Goal: Transaction & Acquisition: Purchase product/service

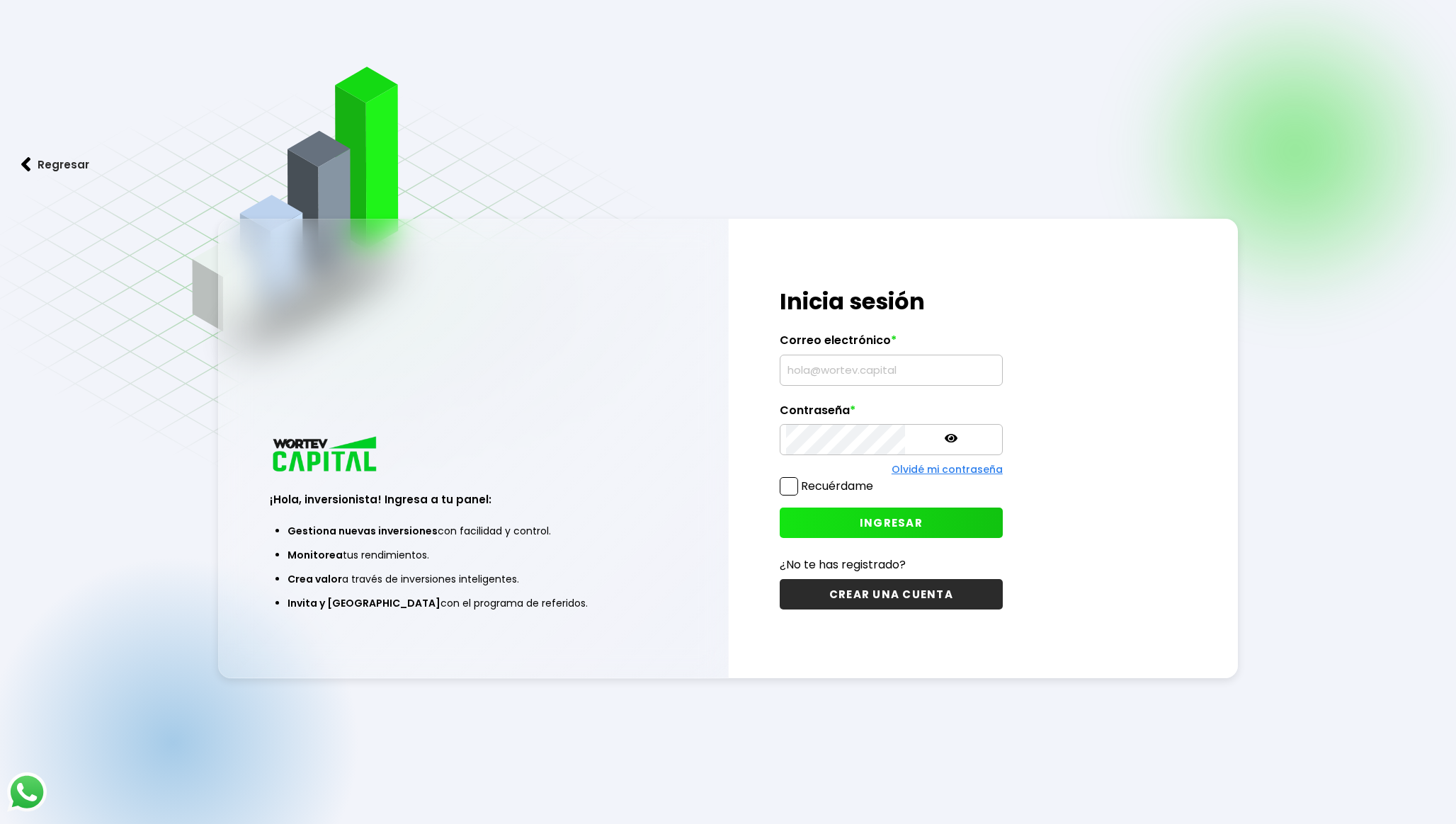
type input "[EMAIL_ADDRESS][DOMAIN_NAME]"
click at [859, 521] on span "INGRESAR" at bounding box center [891, 523] width 63 height 15
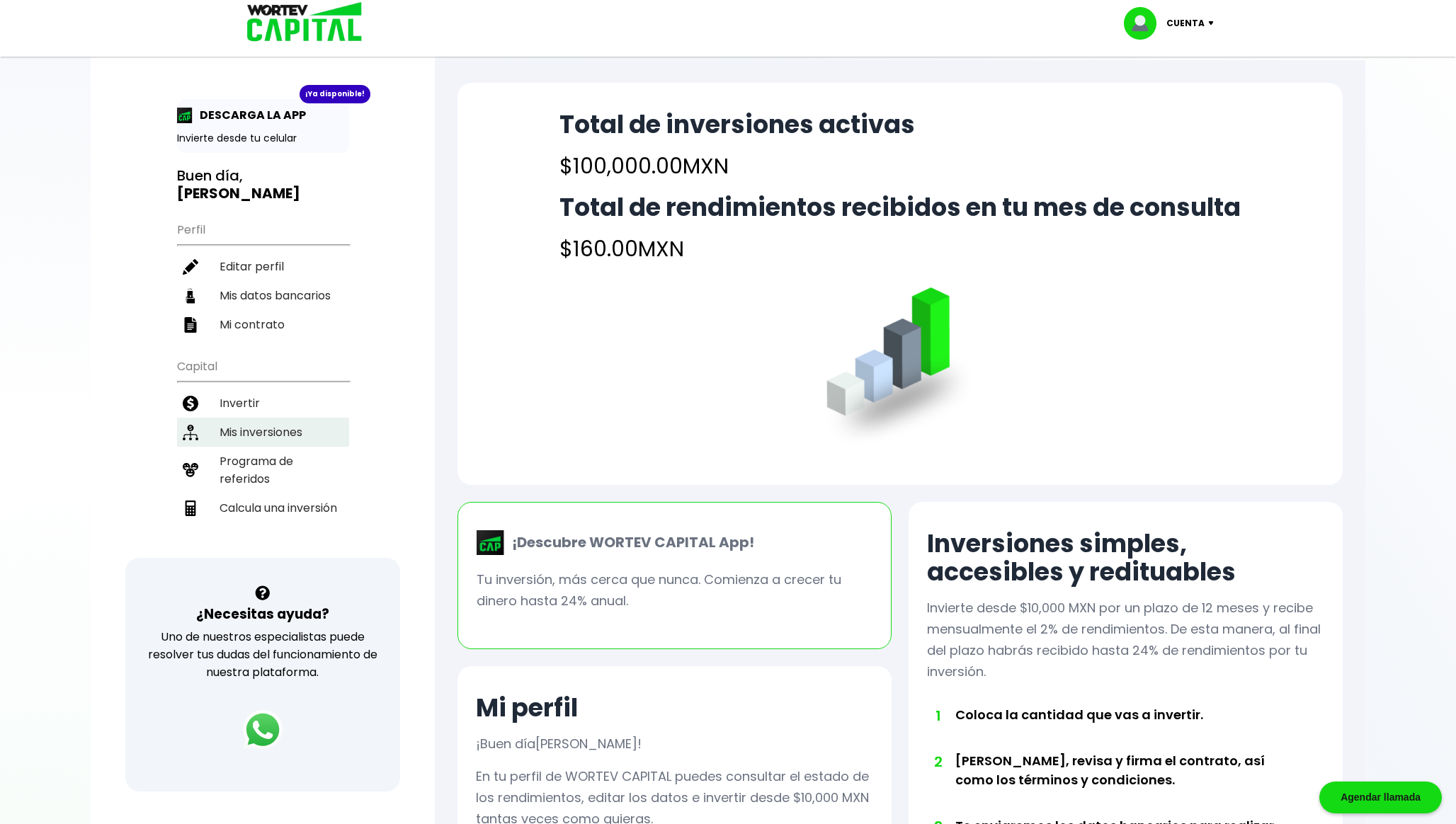
click at [247, 438] on li "Mis inversiones" at bounding box center [263, 432] width 172 height 29
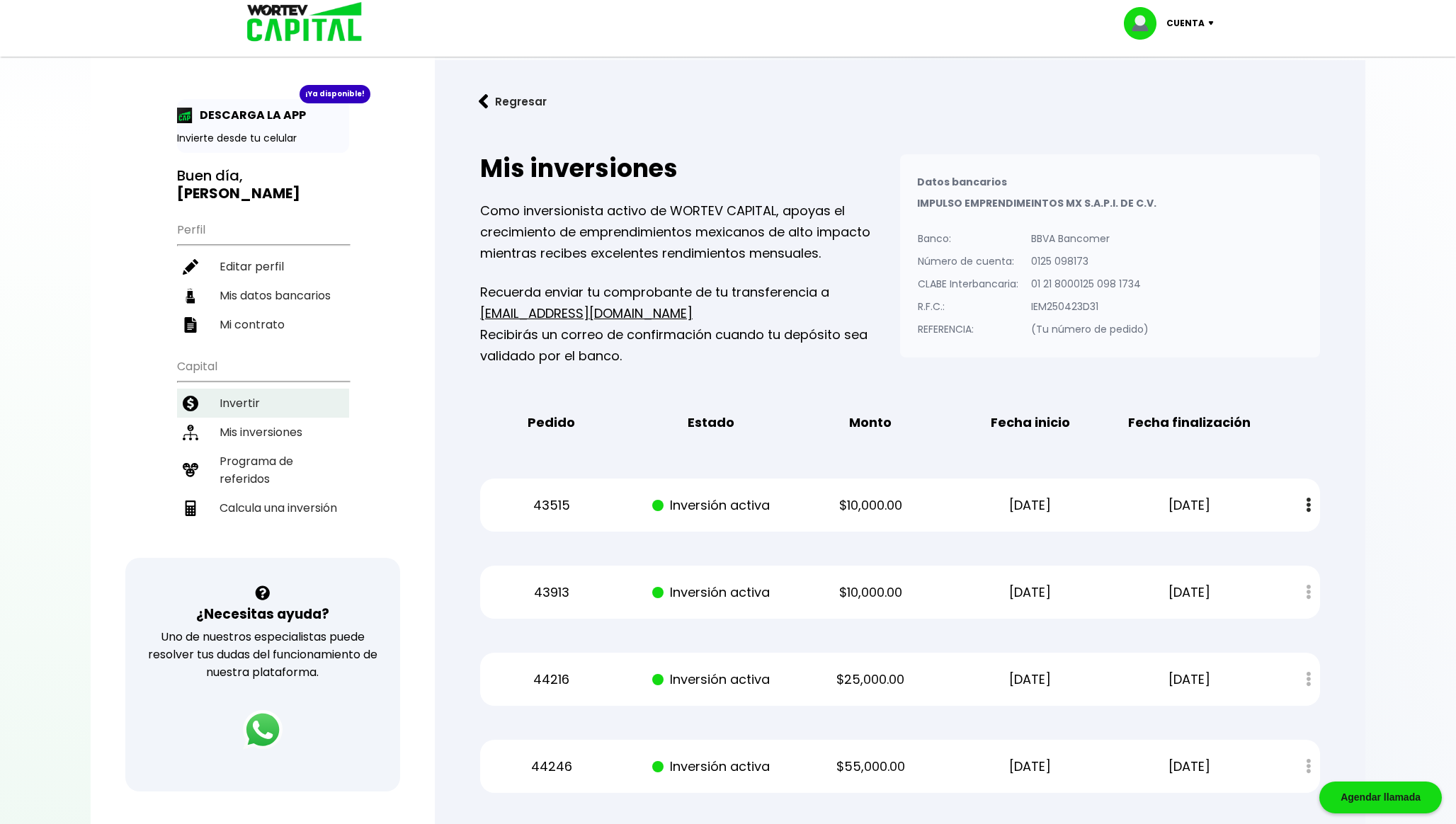
click at [261, 400] on li "Invertir" at bounding box center [263, 403] width 172 height 29
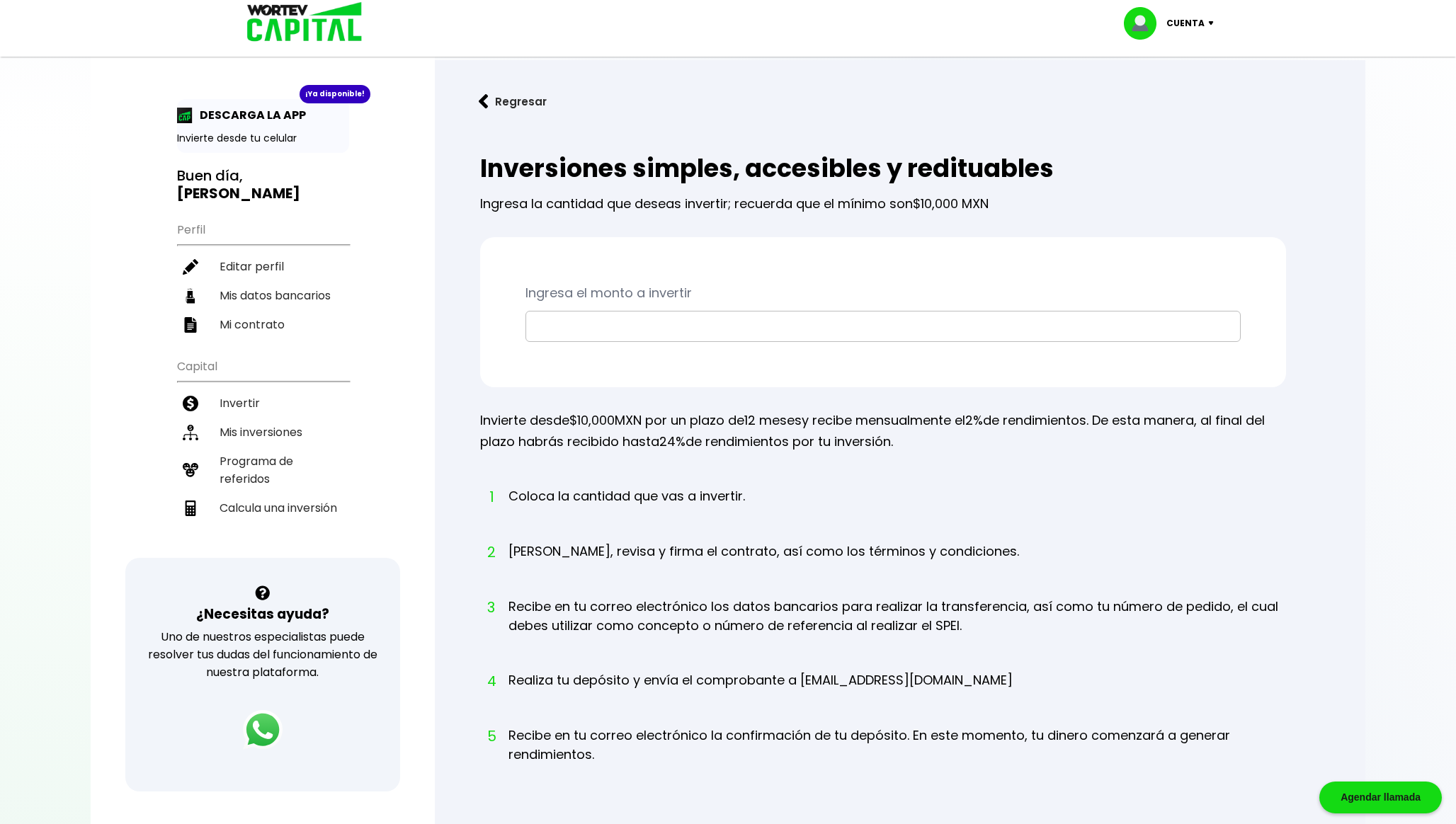
click at [645, 307] on label at bounding box center [883, 306] width 715 height 7
click at [633, 316] on input "text" at bounding box center [883, 327] width 702 height 30
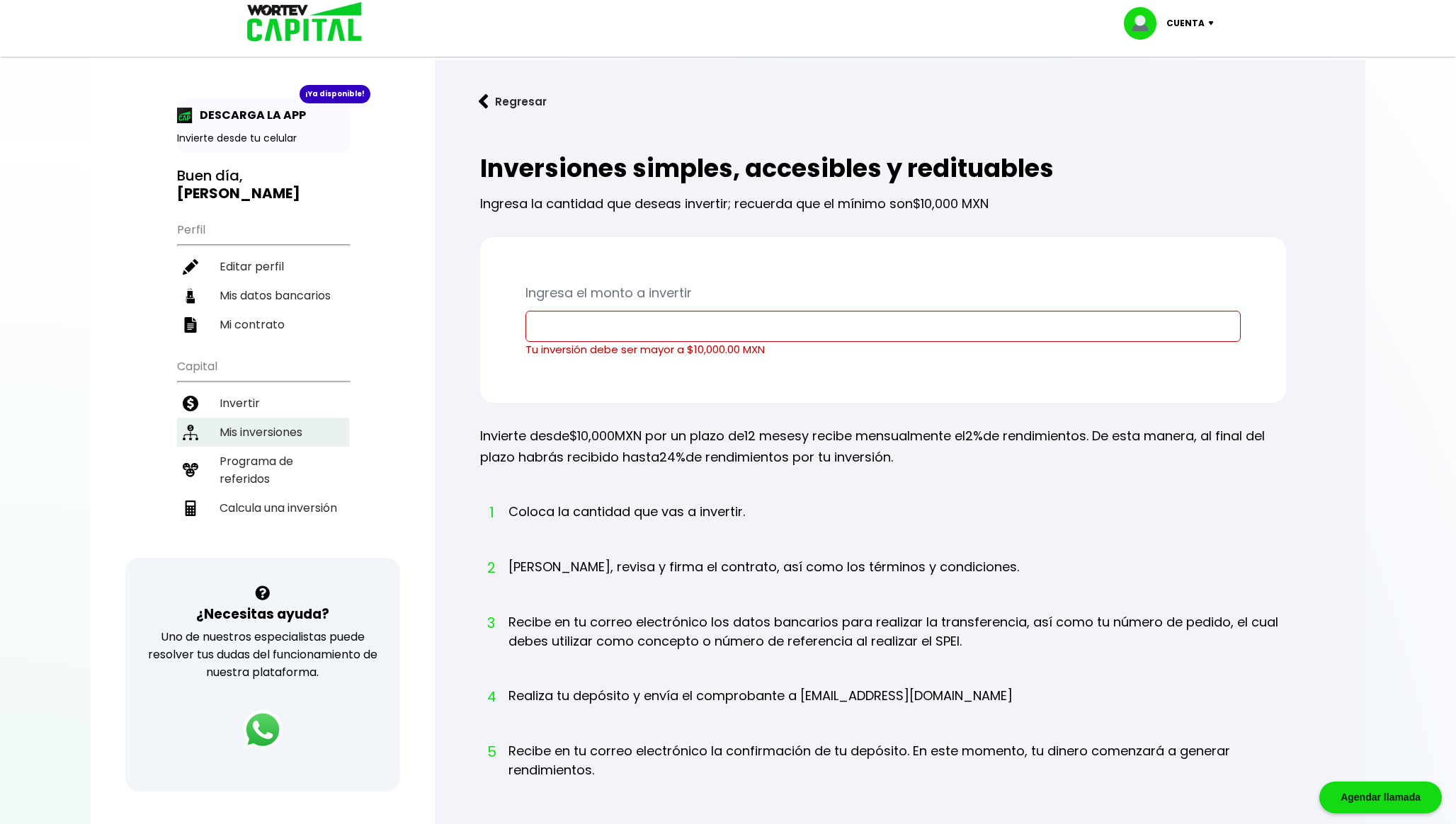
click at [313, 425] on li "Mis inversiones" at bounding box center [263, 432] width 172 height 29
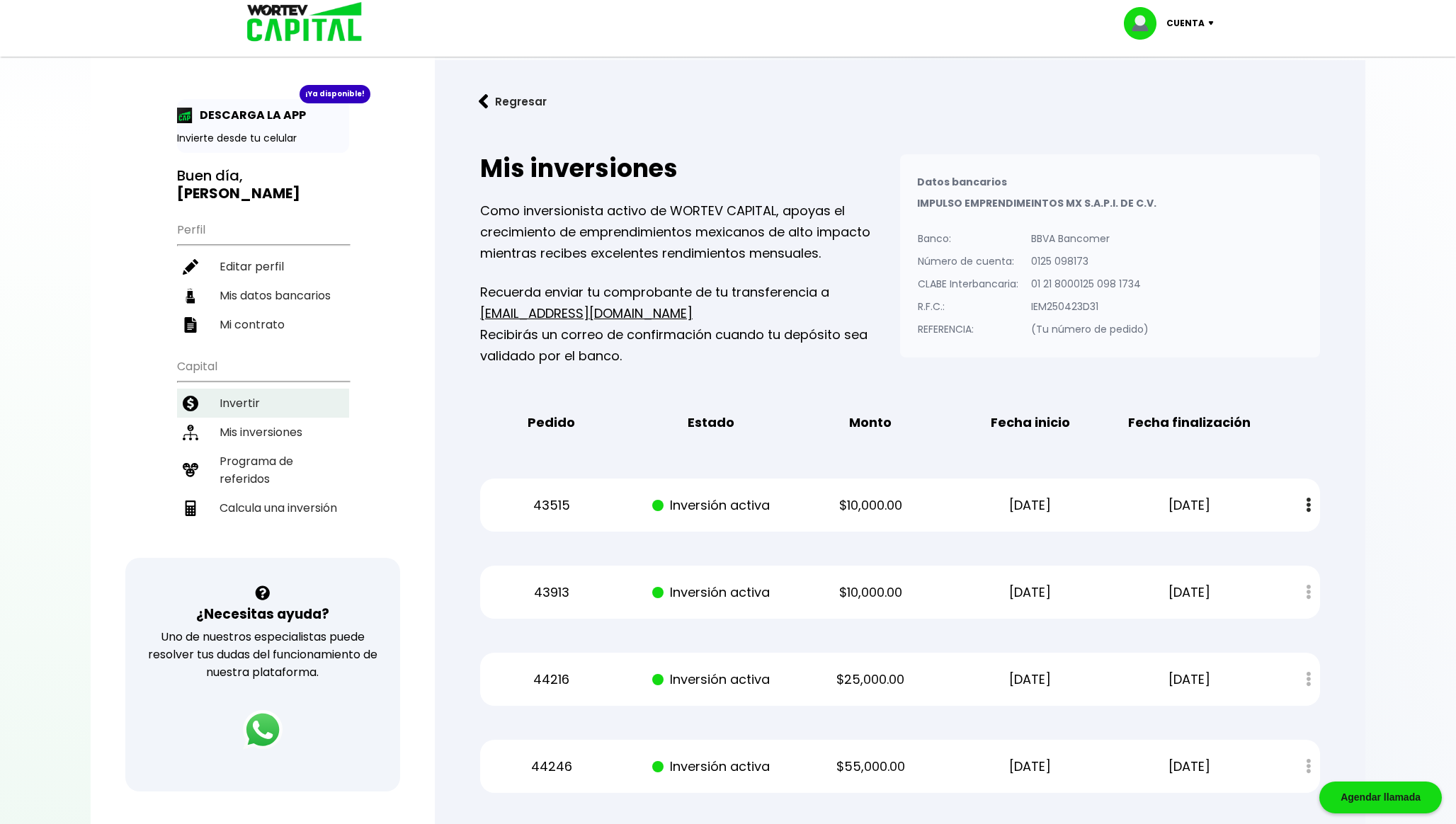
click at [267, 396] on li "Invertir" at bounding box center [263, 403] width 172 height 29
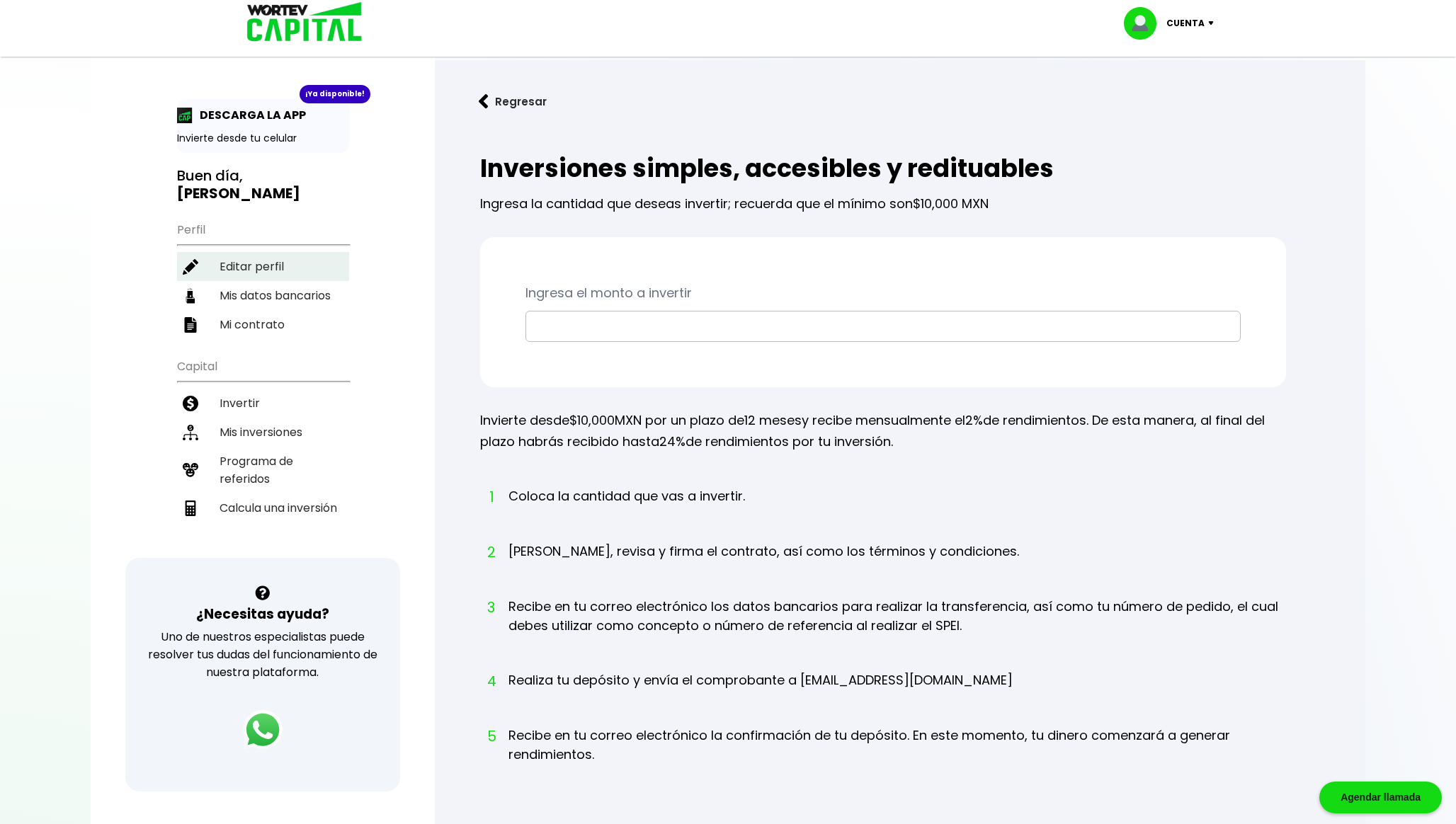
click at [231, 255] on li "Editar perfil" at bounding box center [263, 266] width 172 height 29
select select "Hombre"
select select "Posgrado"
select select "GR"
select select "Santander"
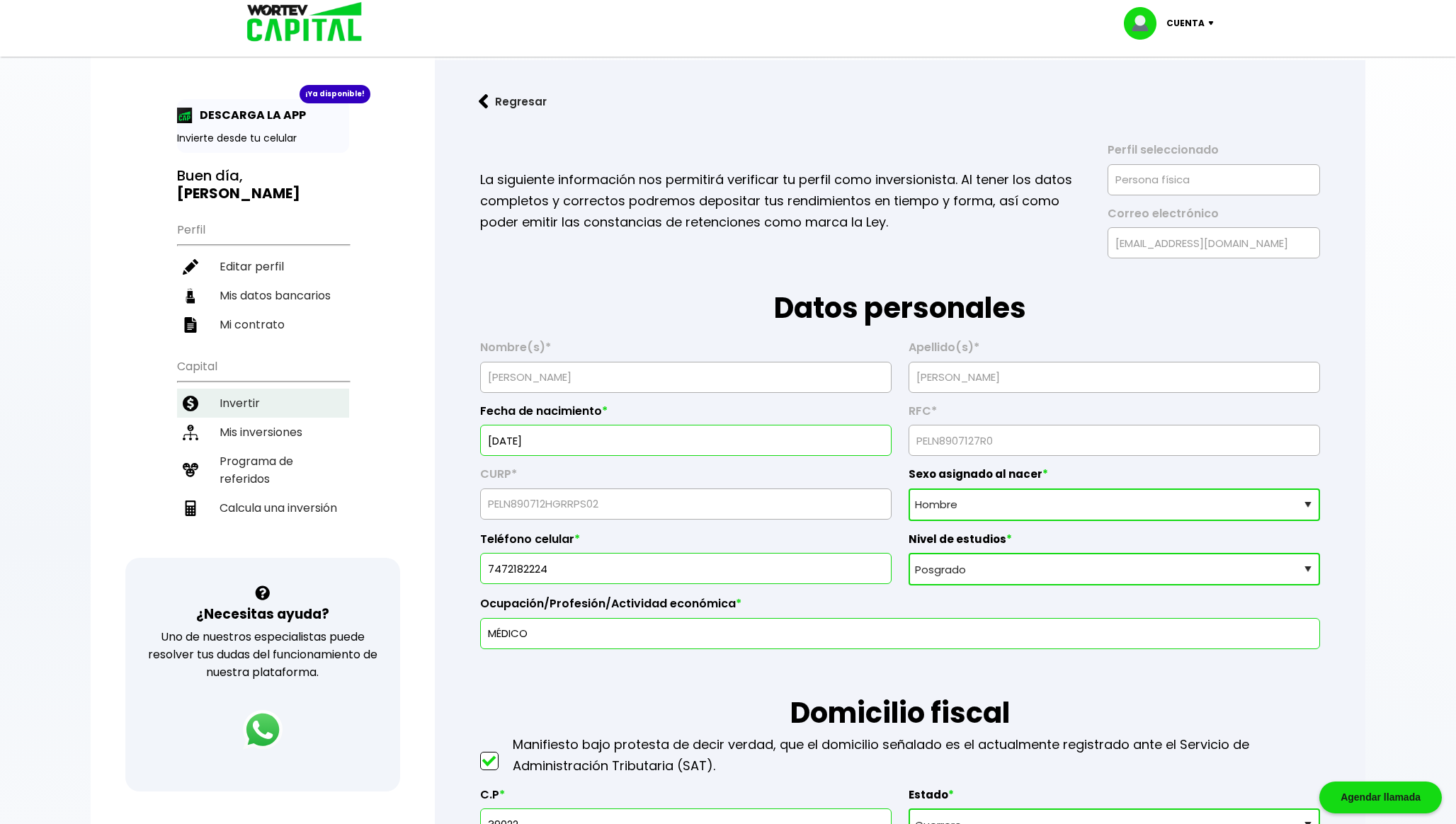
click at [285, 400] on li "Invertir" at bounding box center [263, 403] width 172 height 29
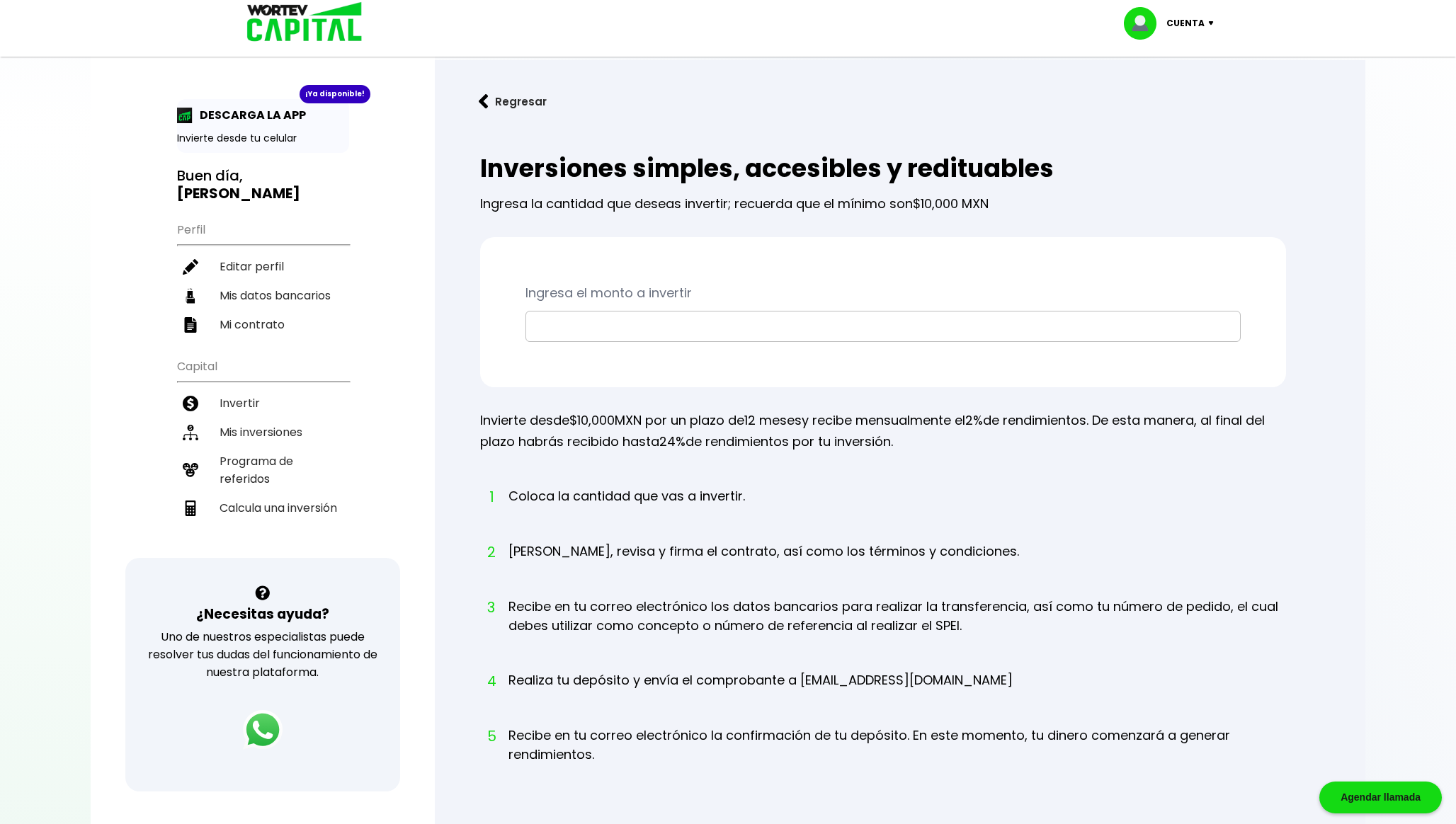
click at [593, 328] on input "text" at bounding box center [883, 327] width 702 height 30
click at [693, 325] on input "text" at bounding box center [883, 327] width 702 height 30
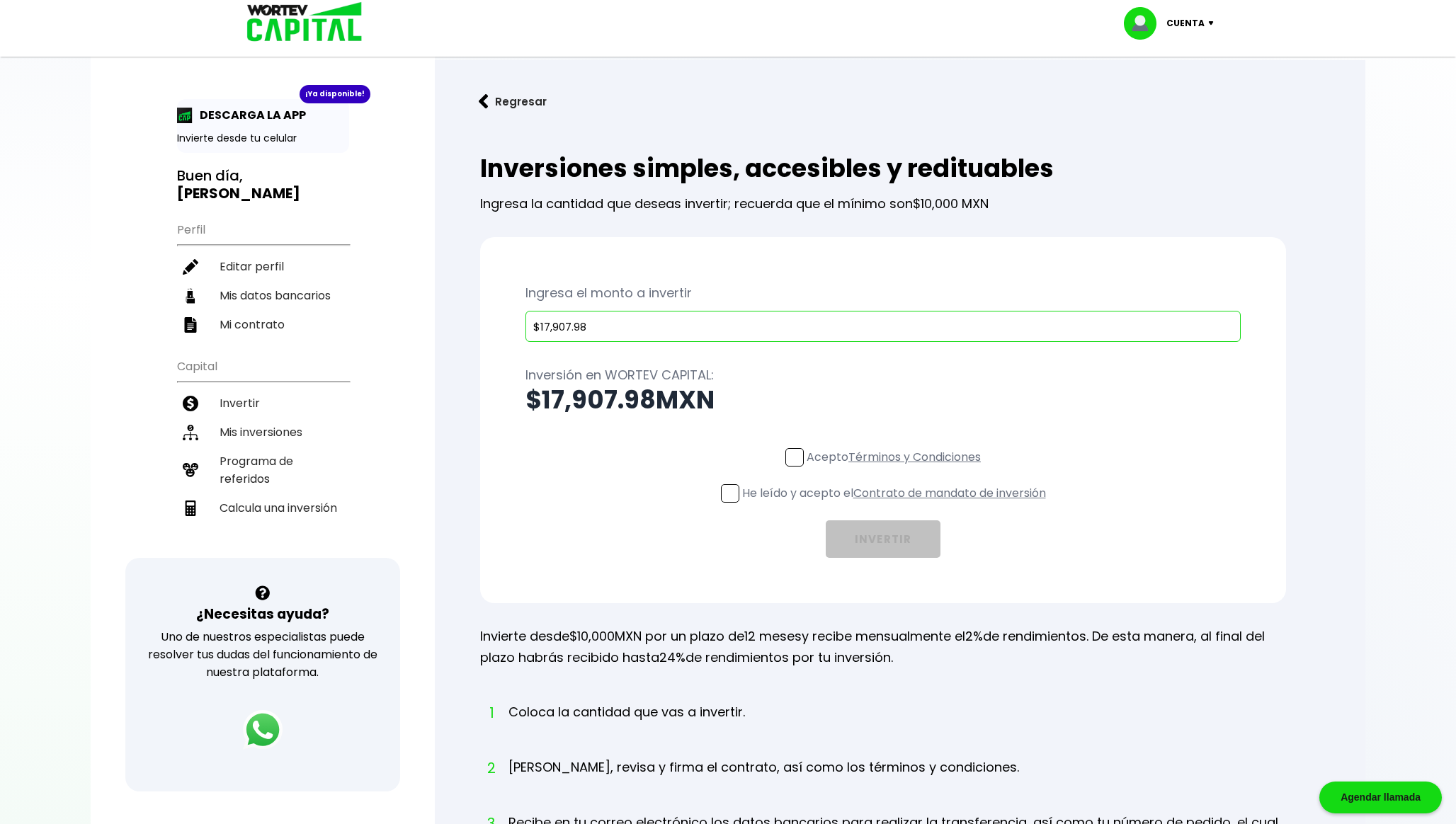
type input "$17,907.98"
click at [805, 273] on div "Ingresa el monto a invertir $17,907.98 Inversión en WORTEV CAPITAL: $17,907.98 …" at bounding box center [883, 420] width 805 height 366
click at [795, 455] on span at bounding box center [794, 457] width 19 height 19
click at [896, 468] on input "Acepto Términos y Condiciones" at bounding box center [896, 468] width 0 height 0
click at [727, 493] on span at bounding box center [730, 493] width 19 height 19
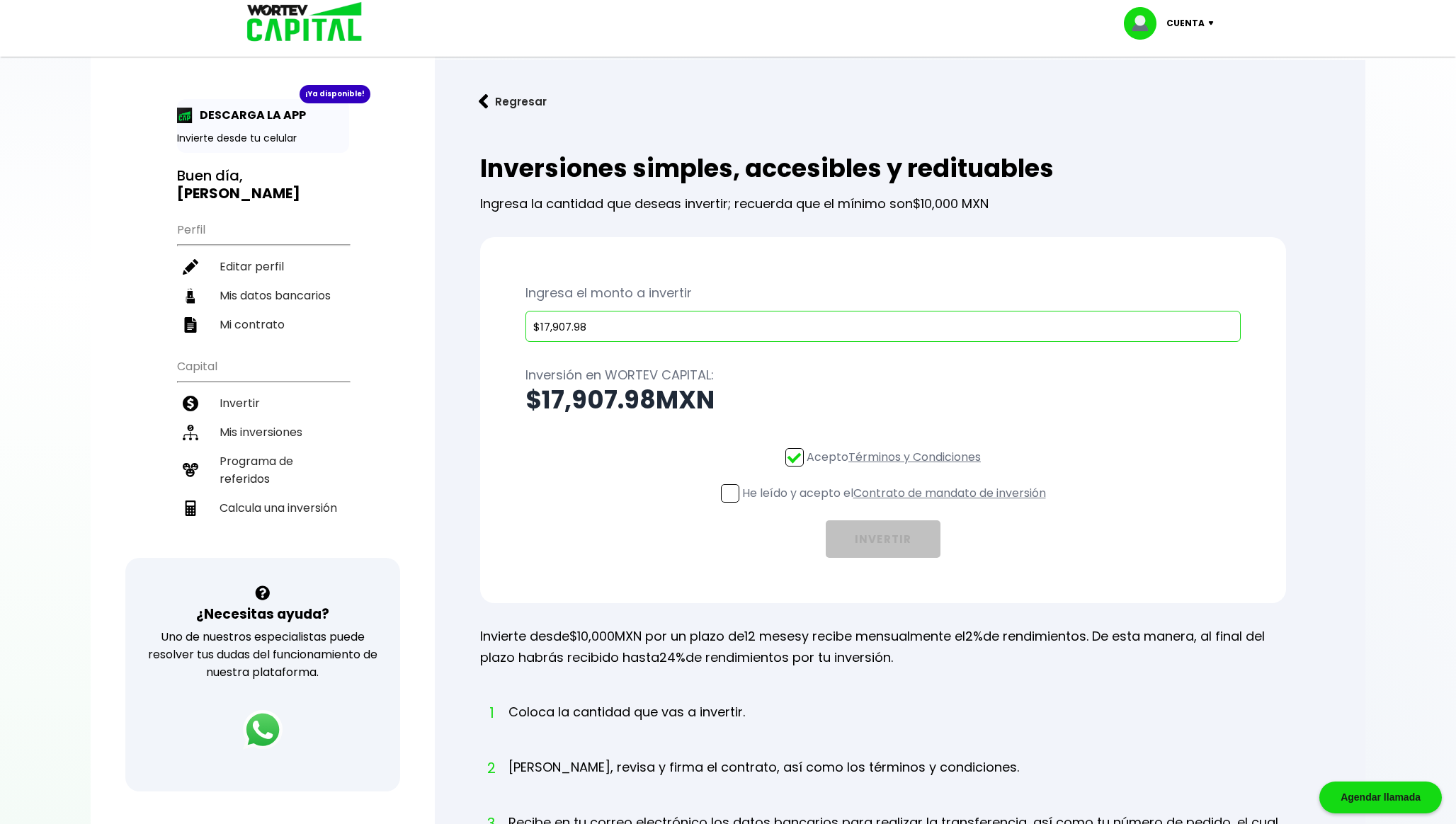
click at [896, 504] on input "He leído y acepto el Contrato de mandato de inversión" at bounding box center [896, 504] width 0 height 0
click at [904, 546] on button "INVERTIR" at bounding box center [883, 539] width 115 height 38
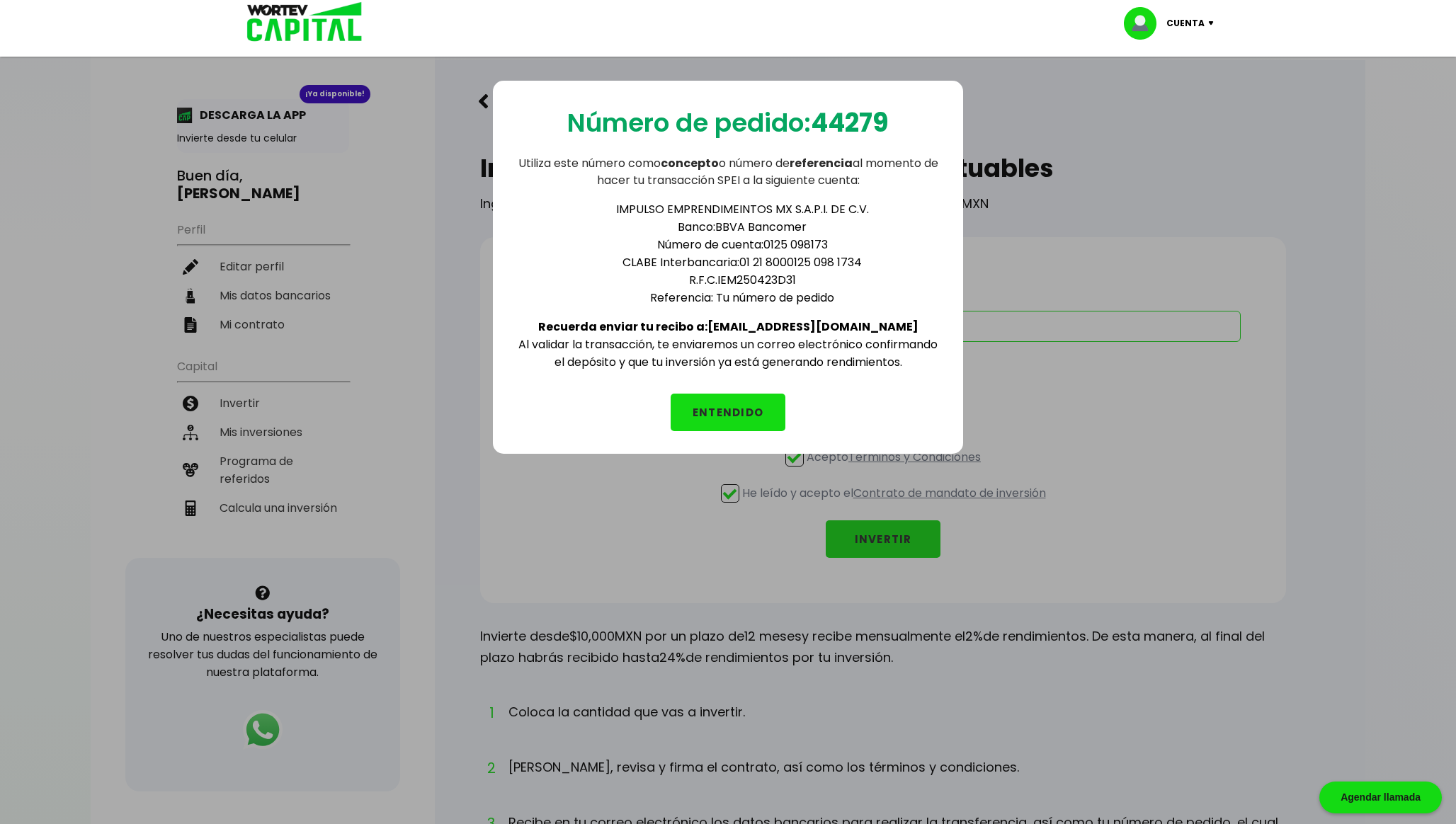
click at [739, 394] on button "ENTENDIDO" at bounding box center [727, 412] width 115 height 38
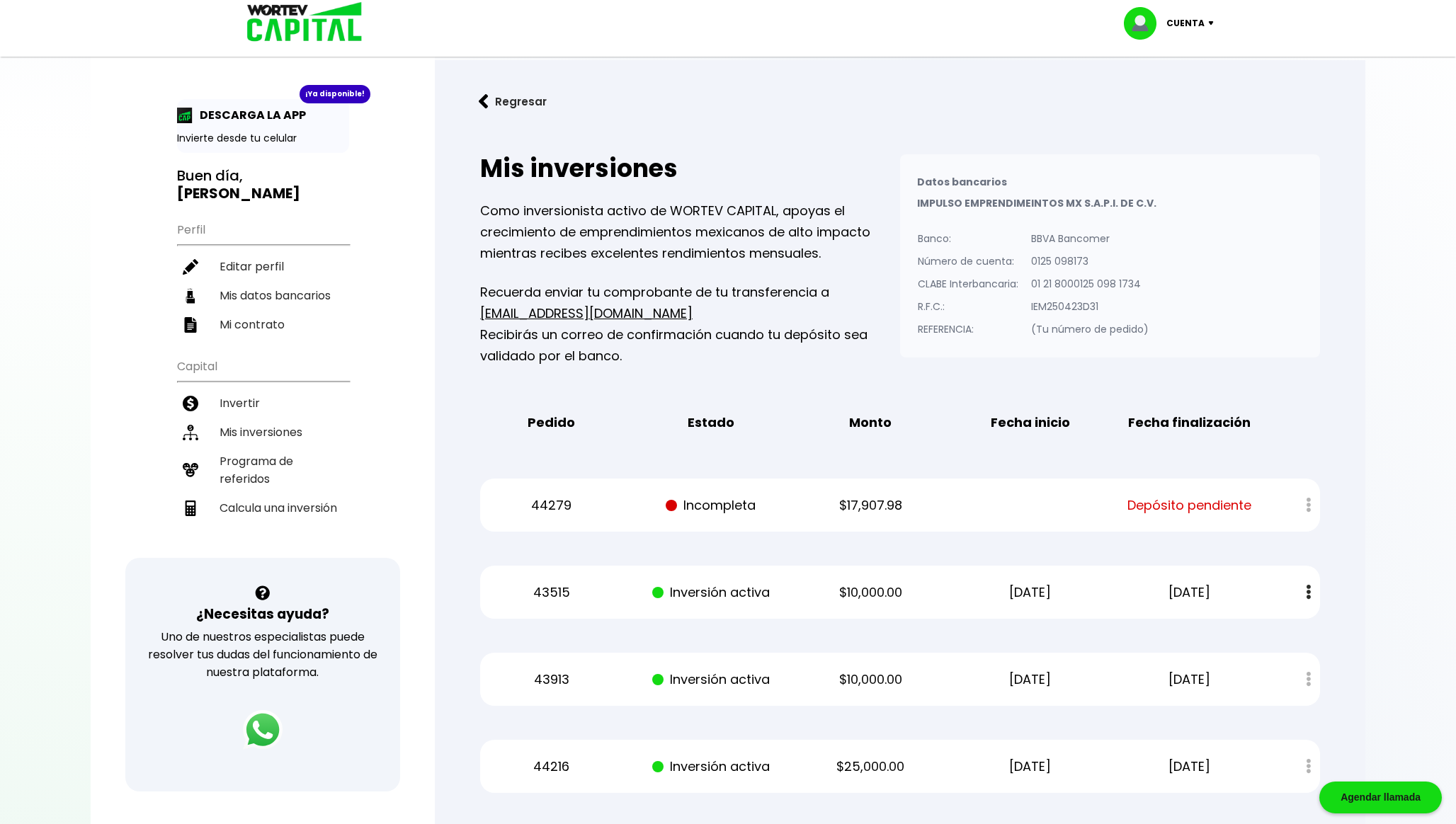
scroll to position [19, 0]
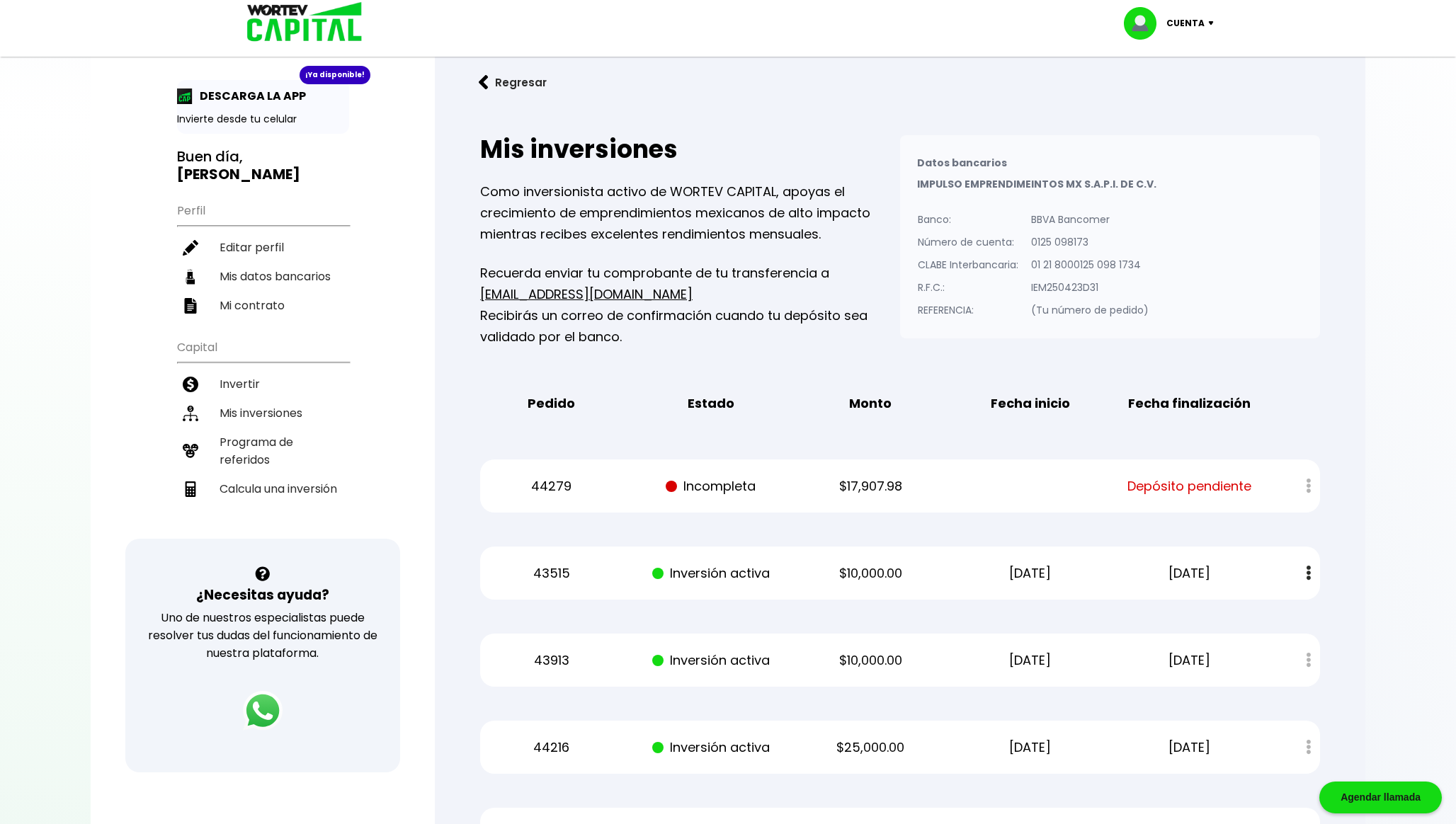
click at [540, 481] on p "44279" at bounding box center [551, 486] width 134 height 21
copy p "44279"
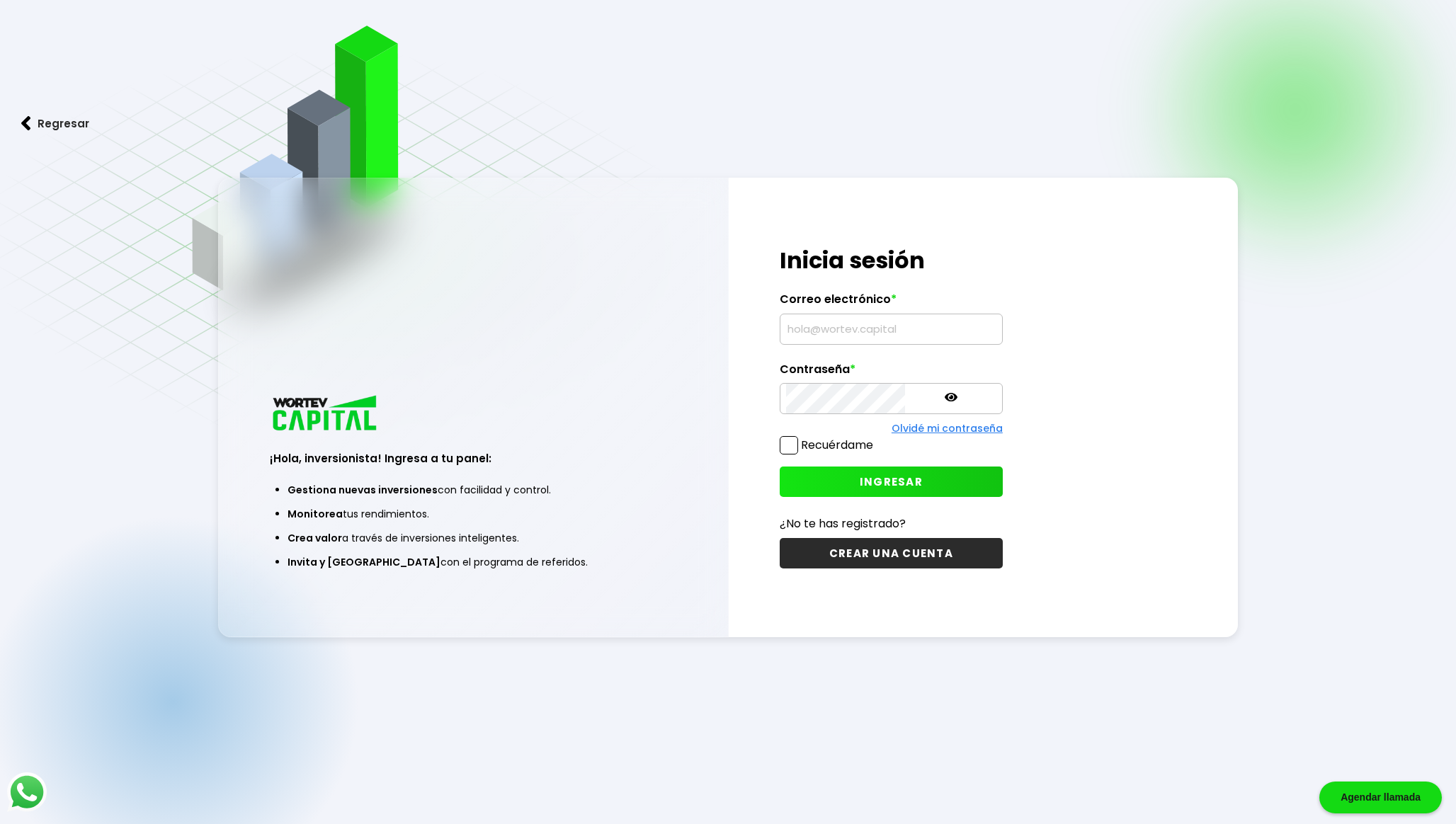
type input "[EMAIL_ADDRESS][DOMAIN_NAME]"
click at [795, 448] on span at bounding box center [789, 445] width 19 height 19
click at [876, 438] on input "Recuérdame" at bounding box center [876, 438] width 0 height 0
click at [859, 484] on span "INGRESAR" at bounding box center [891, 481] width 63 height 15
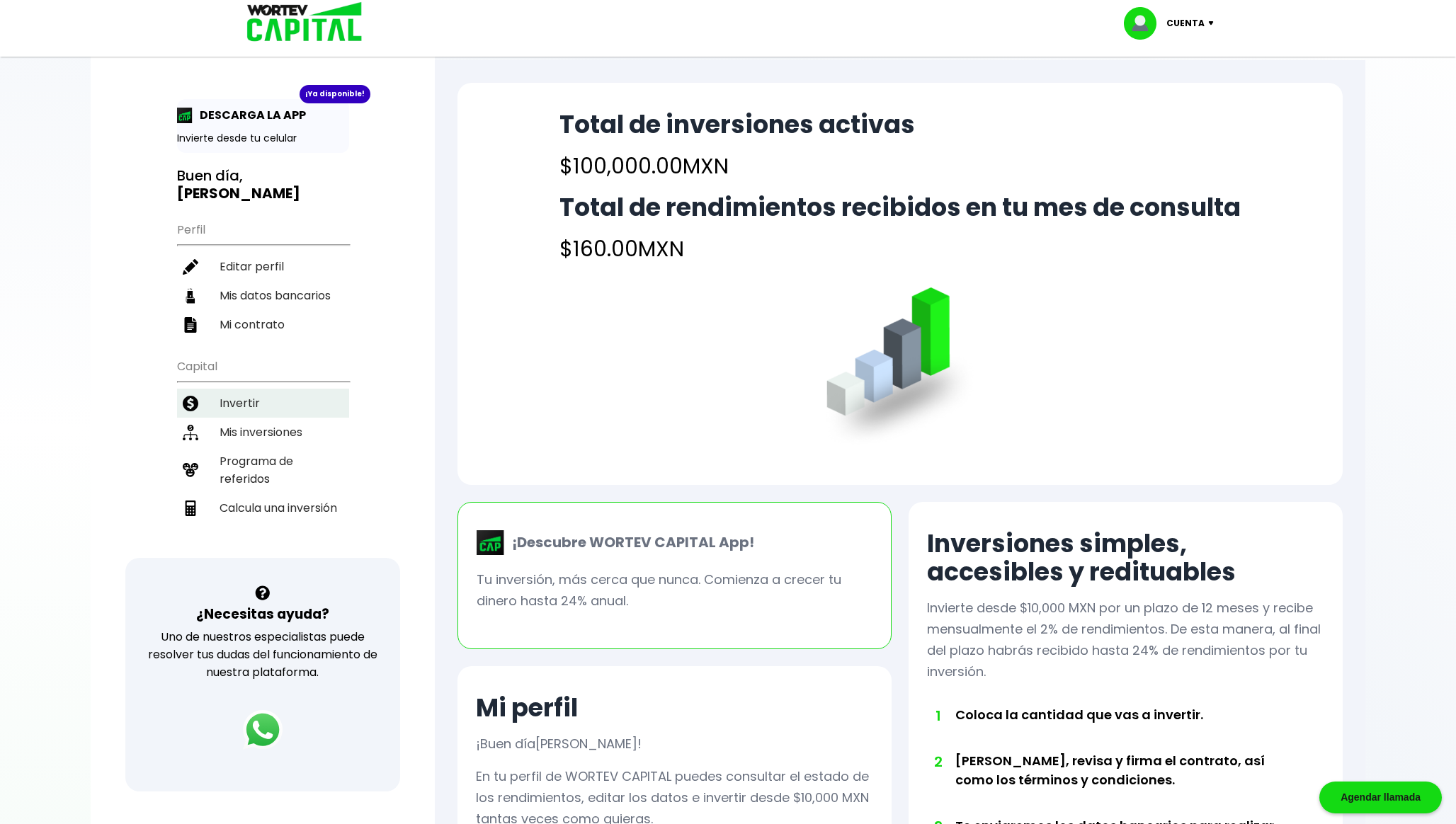
click at [276, 400] on li "Invertir" at bounding box center [263, 403] width 172 height 29
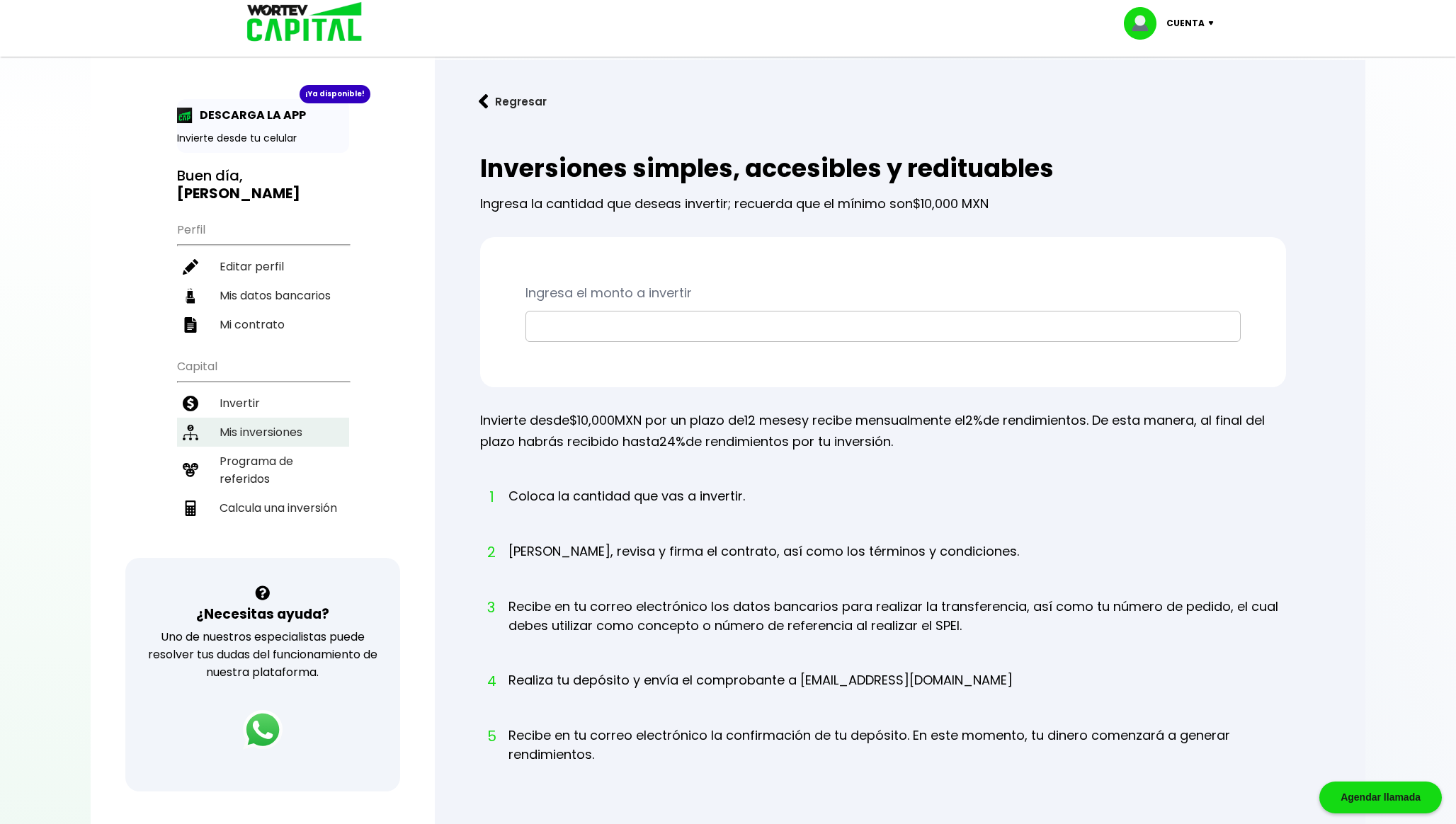
click at [298, 425] on li "Mis inversiones" at bounding box center [263, 432] width 172 height 29
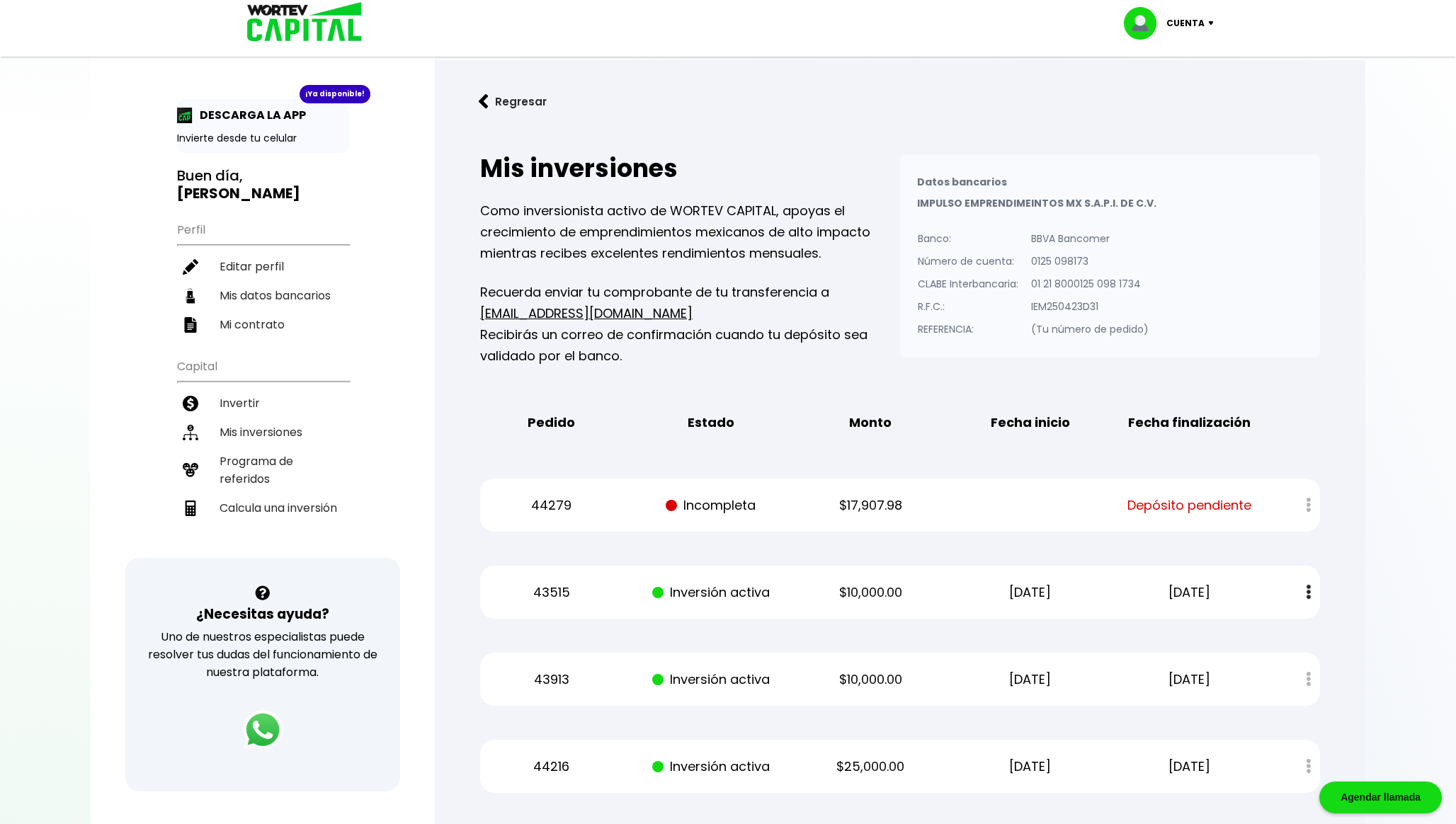
click at [1164, 29] on img at bounding box center [1145, 23] width 43 height 32
click at [1167, 86] on li "Cerrar sesión" at bounding box center [1170, 94] width 113 height 29
